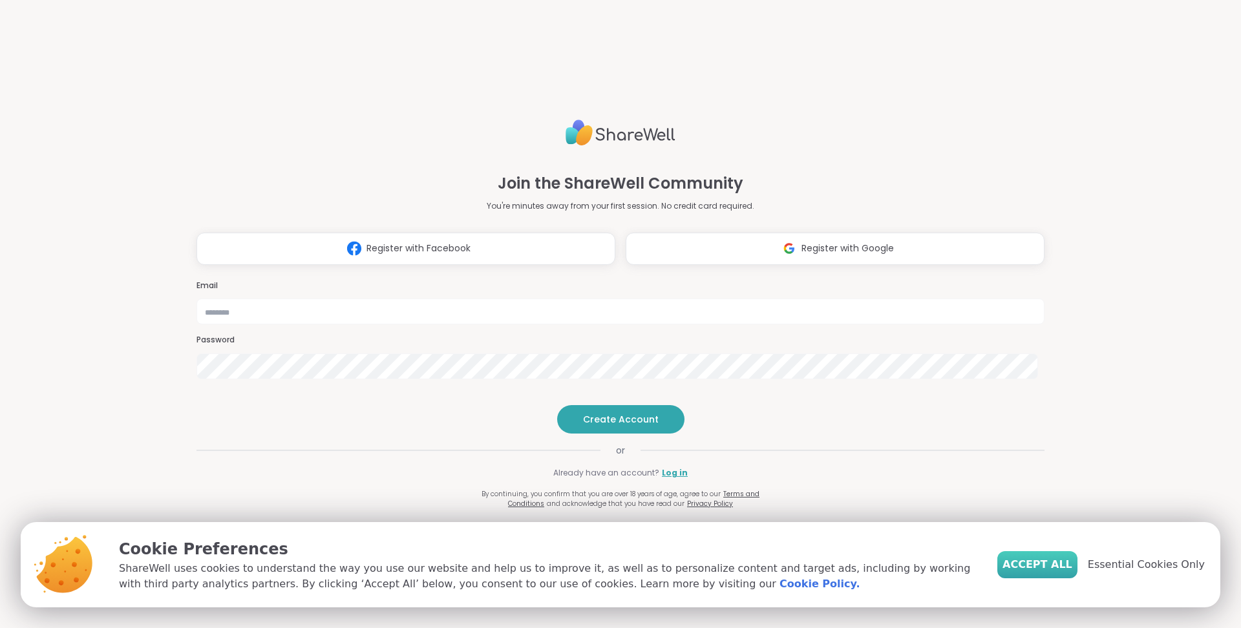
click at [1054, 566] on span "Accept All" at bounding box center [1037, 565] width 70 height 16
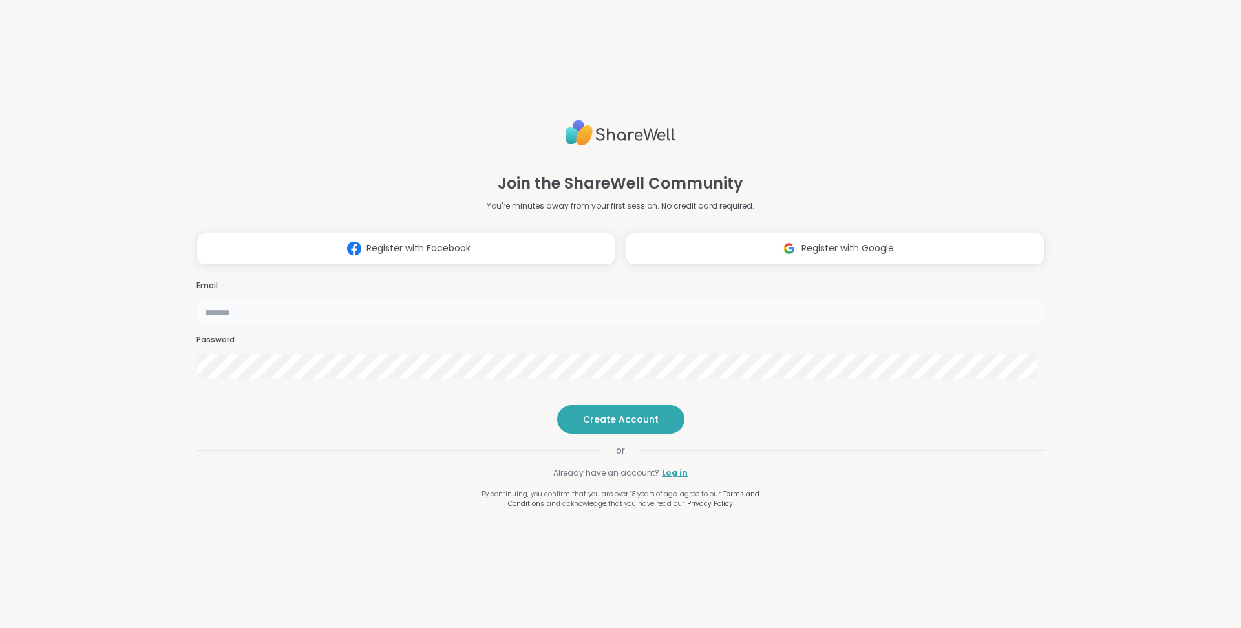
click at [581, 299] on input "email" at bounding box center [620, 312] width 848 height 26
type input "**********"
click at [613, 426] on span "Create Account" at bounding box center [621, 419] width 76 height 13
